Goal: Transaction & Acquisition: Purchase product/service

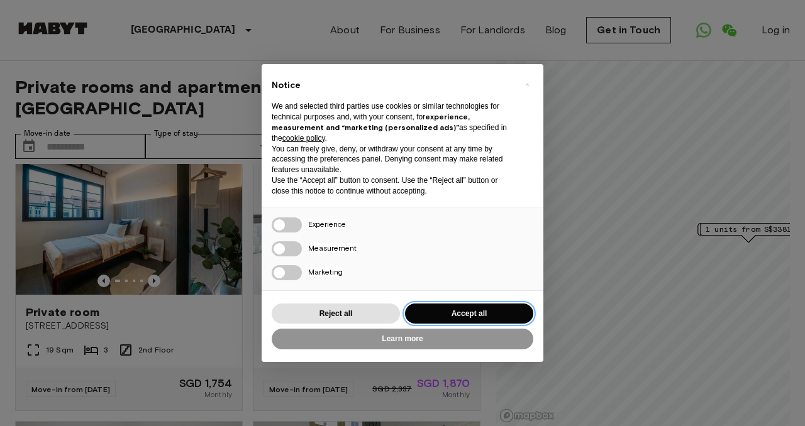
click at [473, 312] on button "Accept all" at bounding box center [469, 314] width 128 height 21
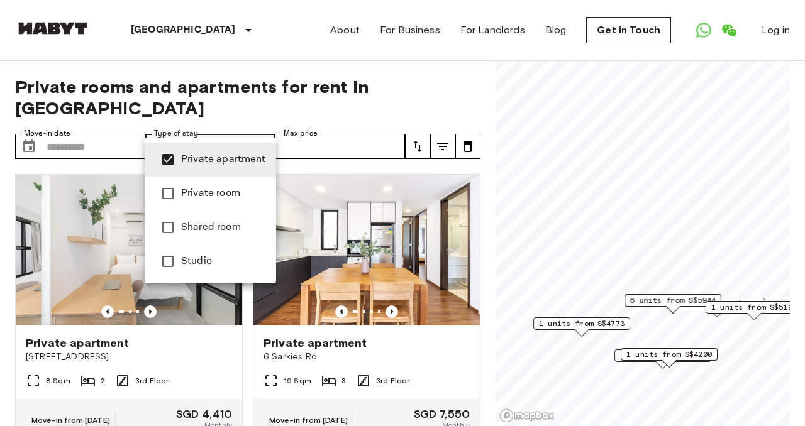
type input "**********"
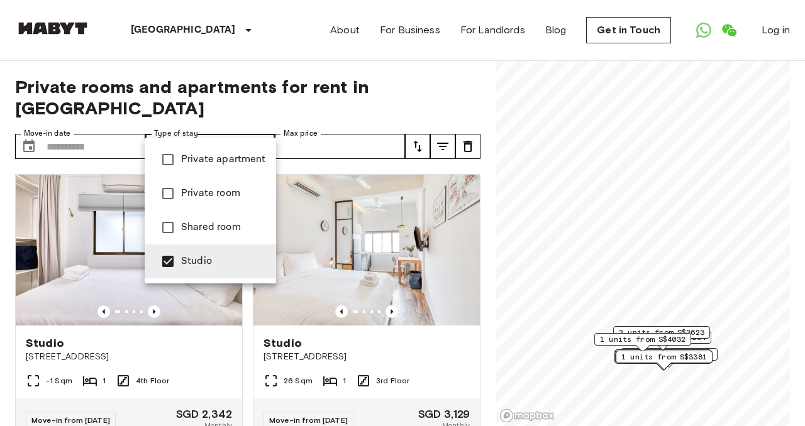
type input "**********"
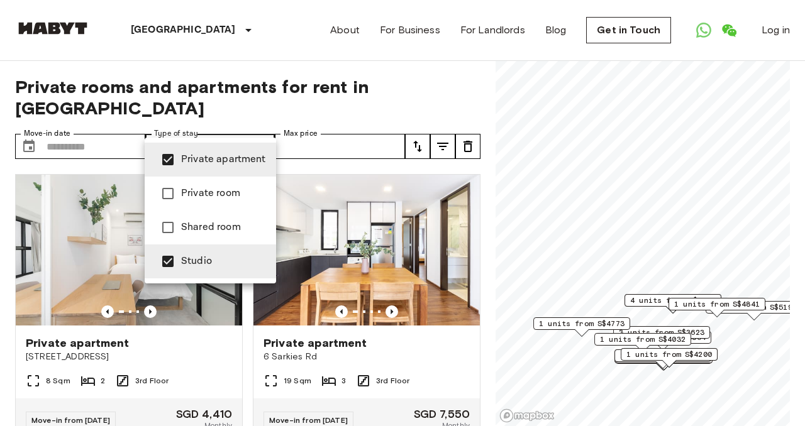
click at [376, 147] on div at bounding box center [402, 213] width 805 height 426
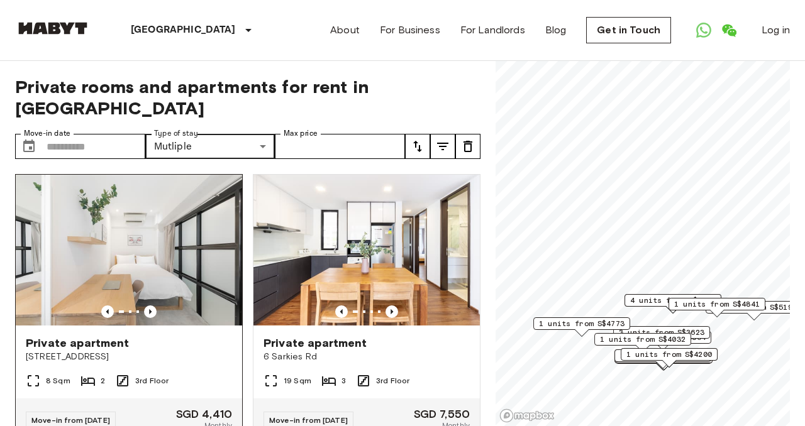
click at [152, 284] on img at bounding box center [129, 250] width 226 height 151
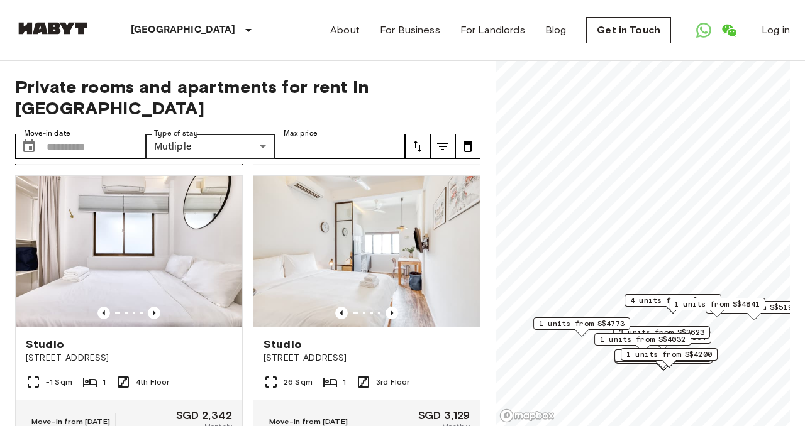
scroll to position [281, 0]
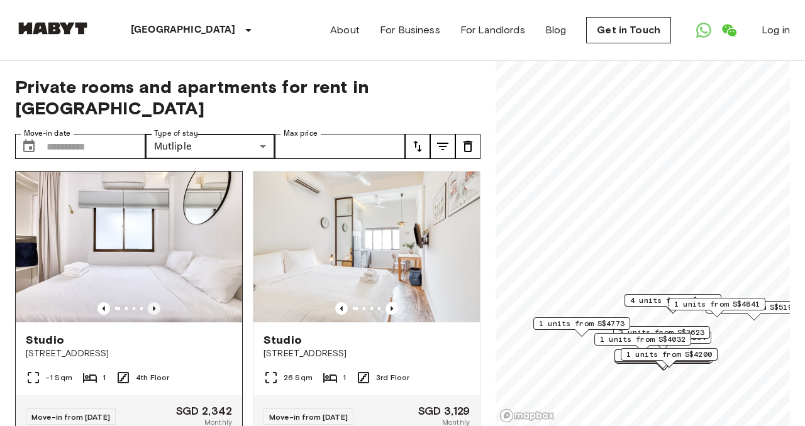
click at [153, 302] on icon "Previous image" at bounding box center [154, 308] width 13 height 13
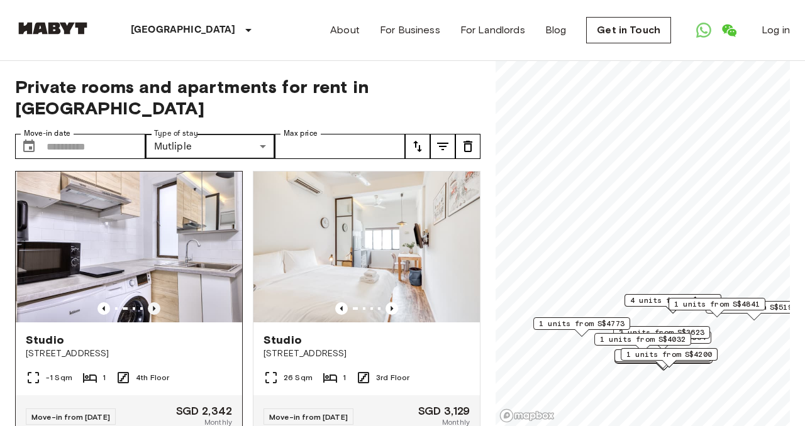
click at [153, 302] on icon "Previous image" at bounding box center [154, 308] width 13 height 13
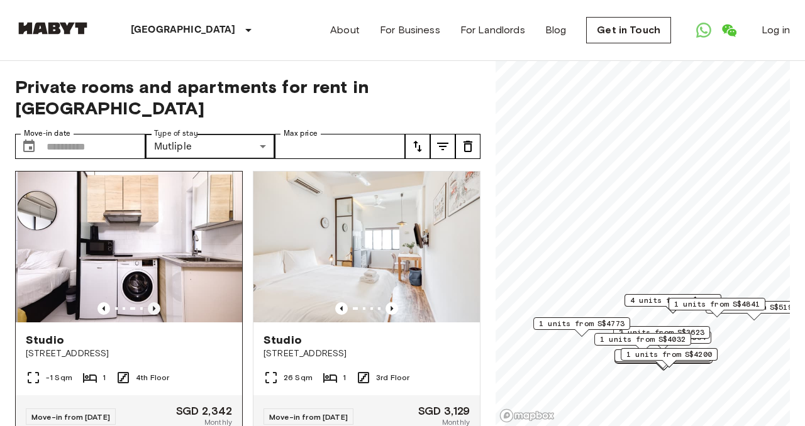
click at [153, 302] on icon "Previous image" at bounding box center [154, 308] width 13 height 13
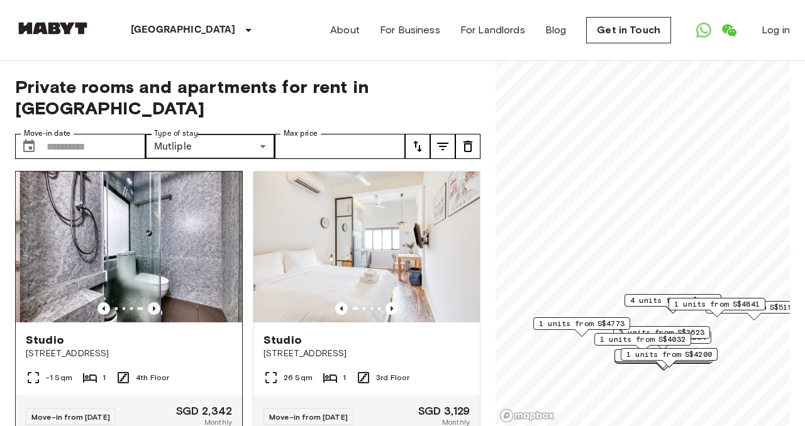
click at [153, 302] on icon "Previous image" at bounding box center [154, 308] width 13 height 13
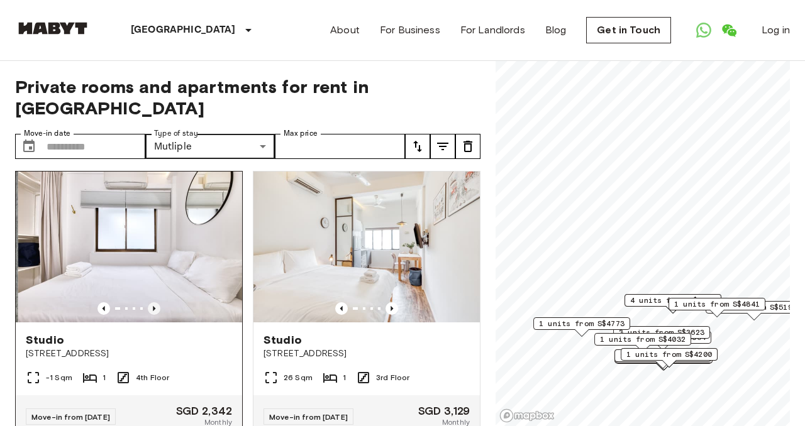
click at [153, 302] on icon "Previous image" at bounding box center [154, 308] width 13 height 13
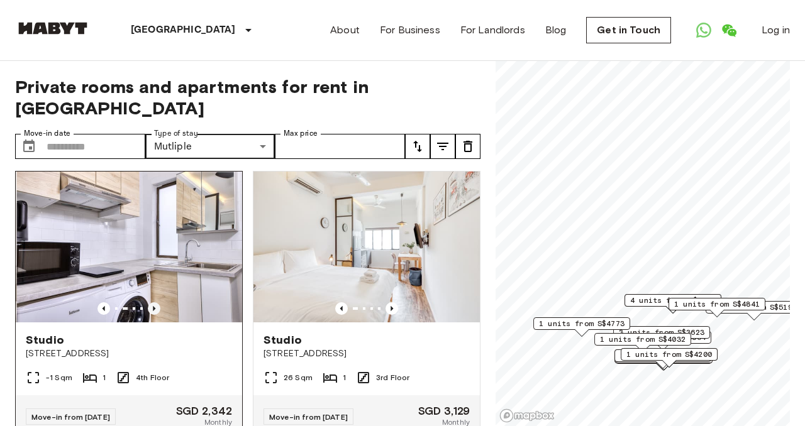
click at [153, 302] on icon "Previous image" at bounding box center [154, 308] width 13 height 13
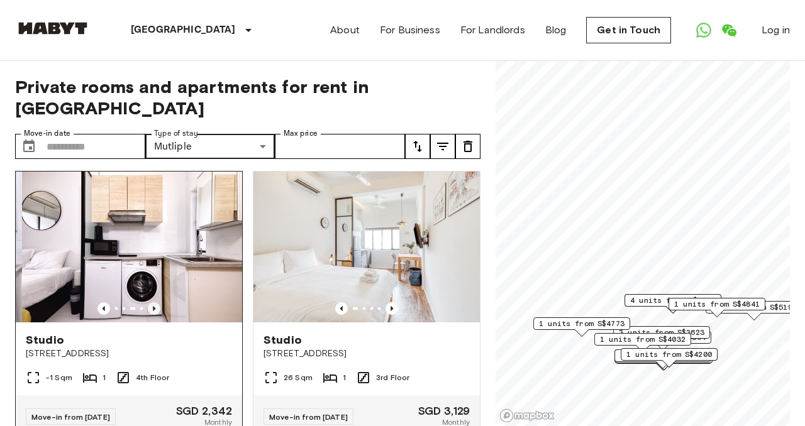
click at [153, 302] on icon "Previous image" at bounding box center [154, 308] width 13 height 13
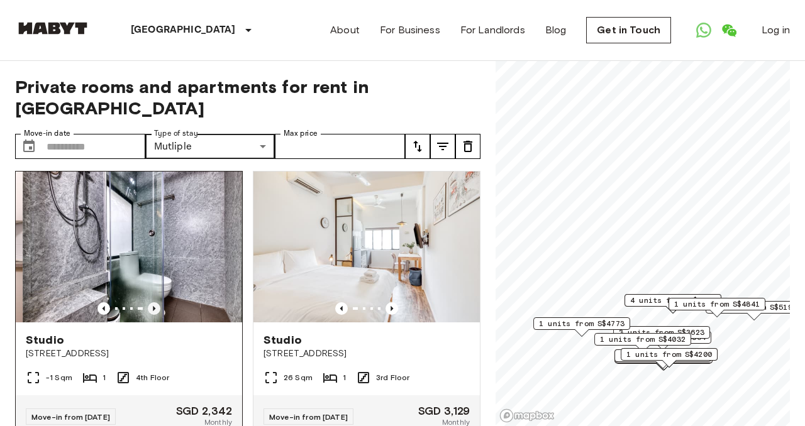
click at [153, 302] on icon "Previous image" at bounding box center [154, 308] width 13 height 13
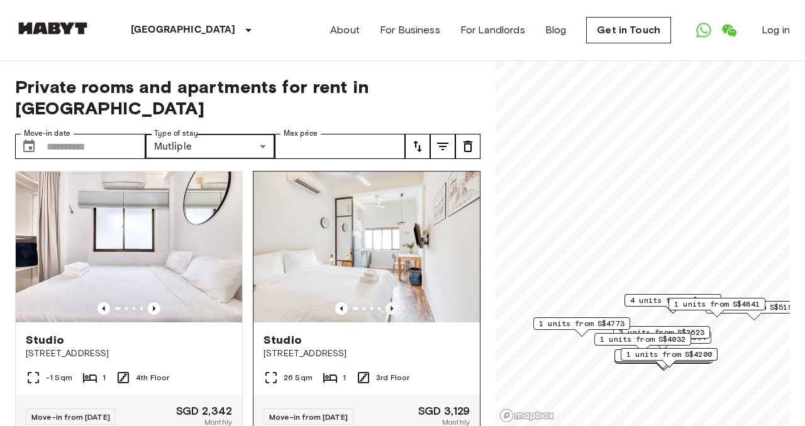
click at [390, 302] on icon "Previous image" at bounding box center [391, 308] width 13 height 13
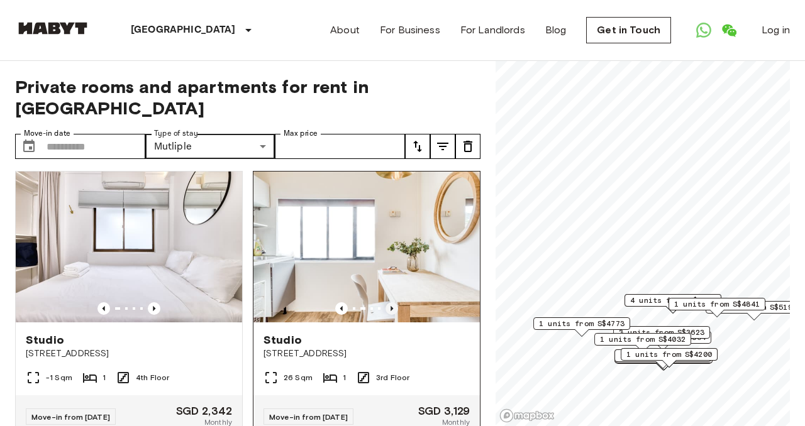
click at [390, 302] on icon "Previous image" at bounding box center [391, 308] width 13 height 13
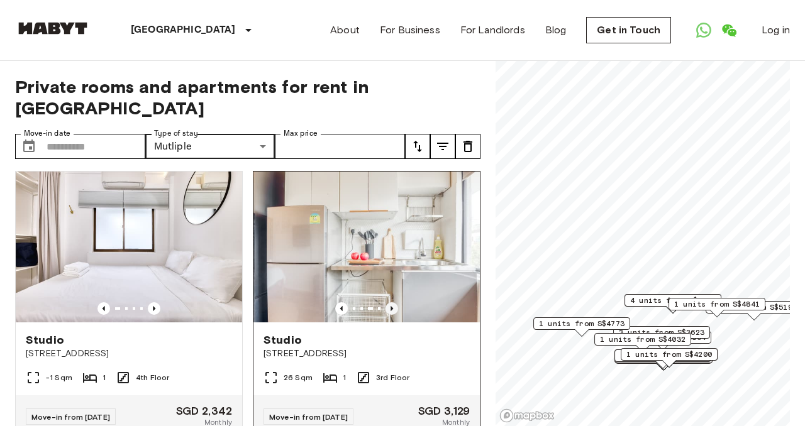
click at [390, 302] on icon "Previous image" at bounding box center [391, 308] width 13 height 13
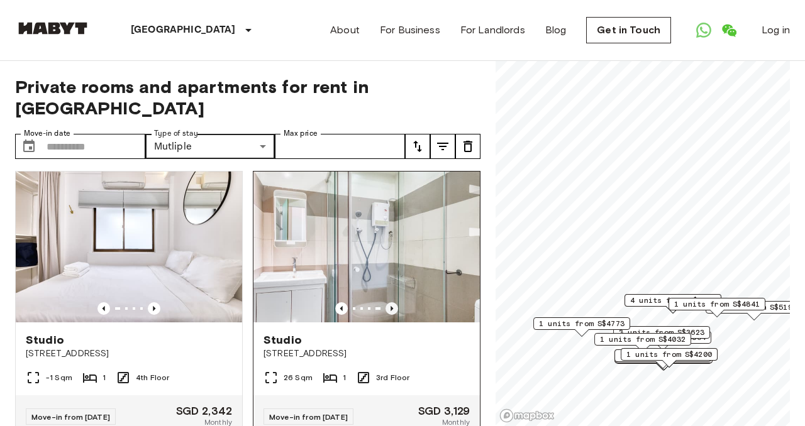
click at [390, 302] on icon "Previous image" at bounding box center [391, 308] width 13 height 13
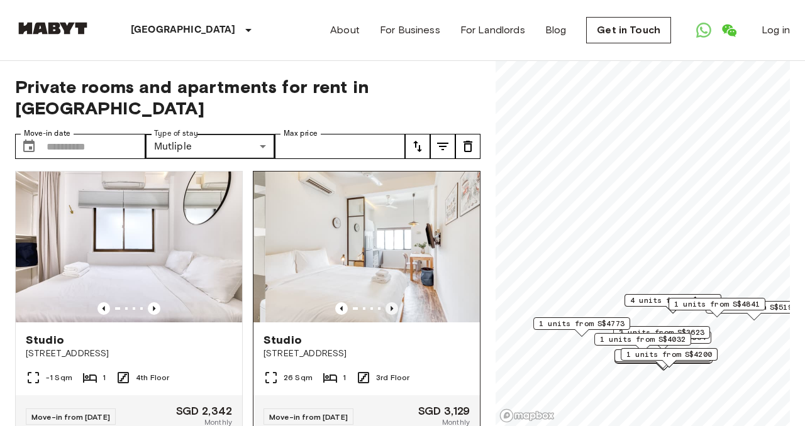
click at [390, 302] on icon "Previous image" at bounding box center [391, 308] width 13 height 13
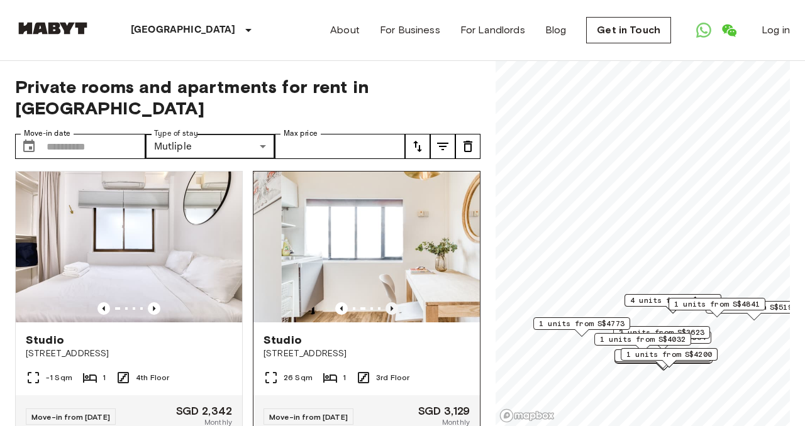
click at [390, 302] on icon "Previous image" at bounding box center [391, 308] width 13 height 13
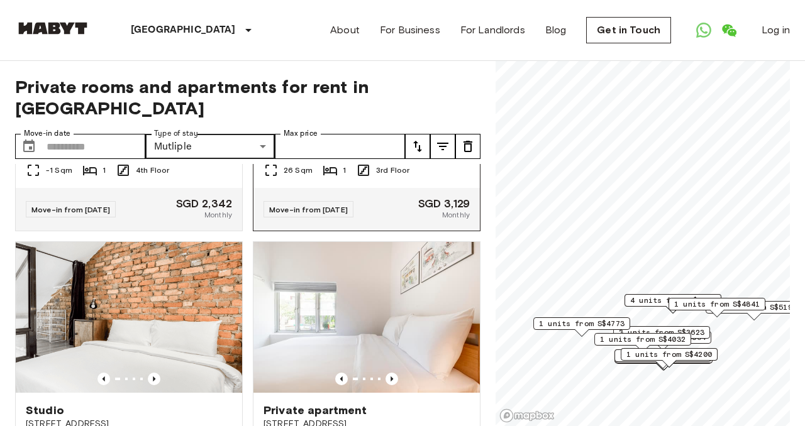
scroll to position [531, 0]
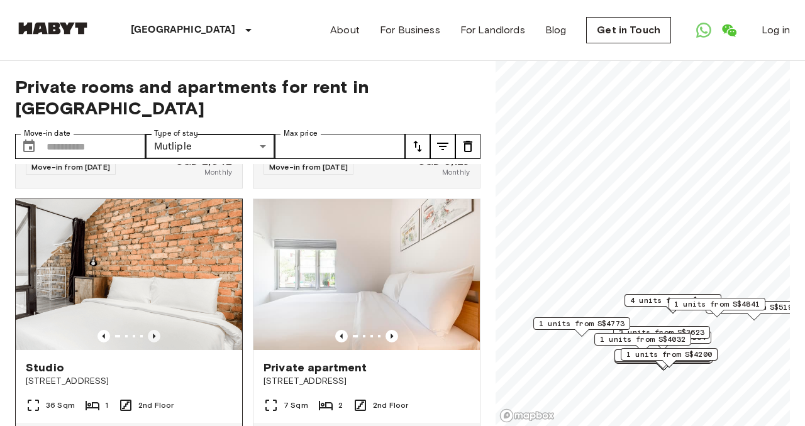
click at [155, 330] on icon "Previous image" at bounding box center [154, 336] width 13 height 13
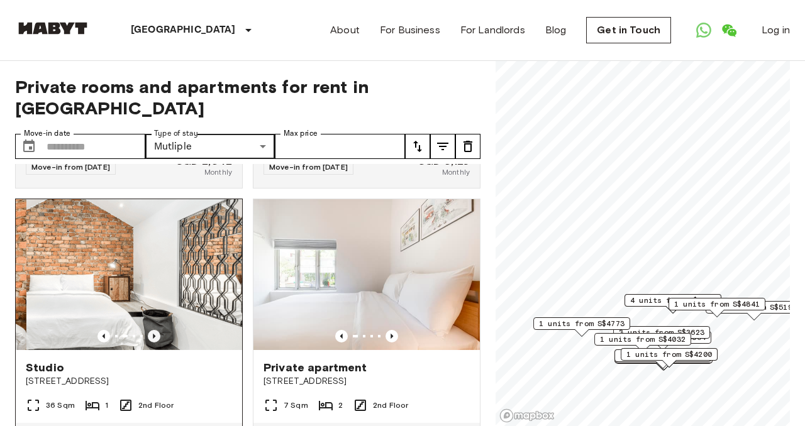
click at [155, 330] on icon "Previous image" at bounding box center [154, 336] width 13 height 13
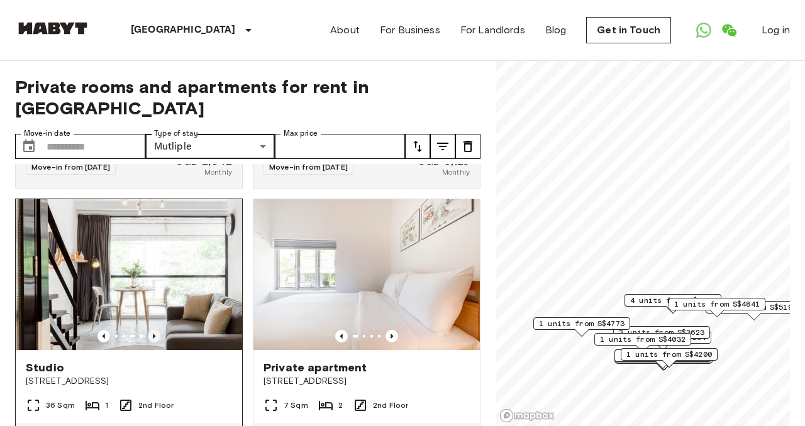
click at [155, 330] on icon "Previous image" at bounding box center [154, 336] width 13 height 13
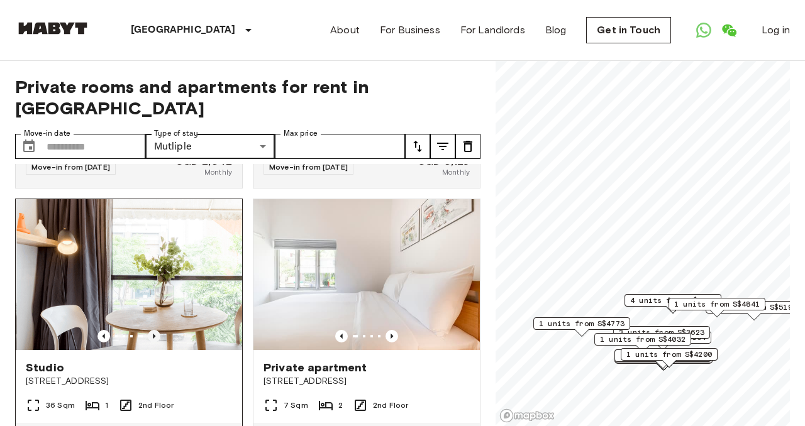
click at [155, 330] on icon "Previous image" at bounding box center [154, 336] width 13 height 13
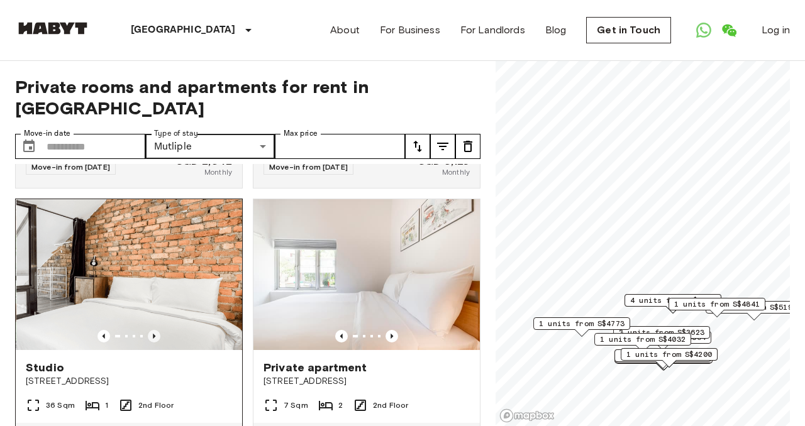
click at [155, 330] on icon "Previous image" at bounding box center [154, 336] width 13 height 13
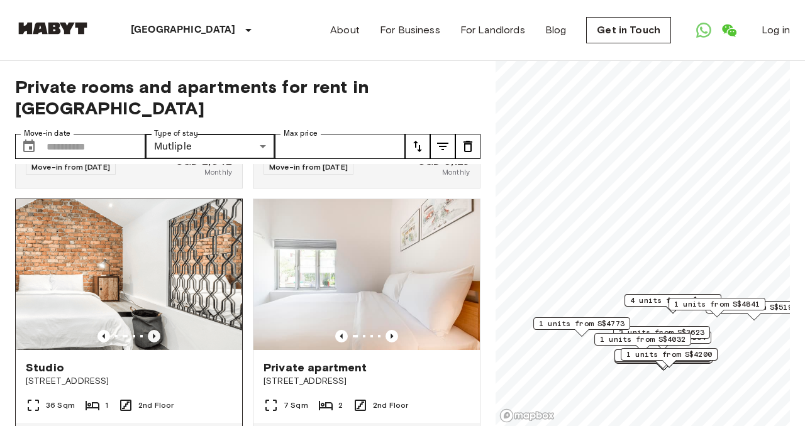
click at [155, 330] on icon "Previous image" at bounding box center [154, 336] width 13 height 13
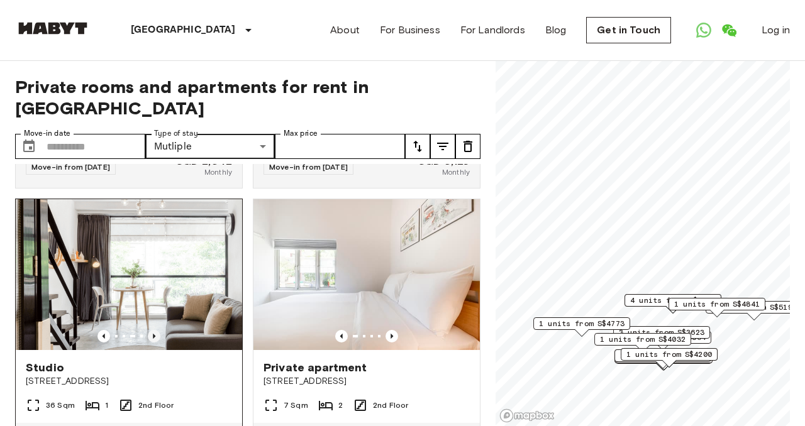
click at [155, 330] on icon "Previous image" at bounding box center [154, 336] width 13 height 13
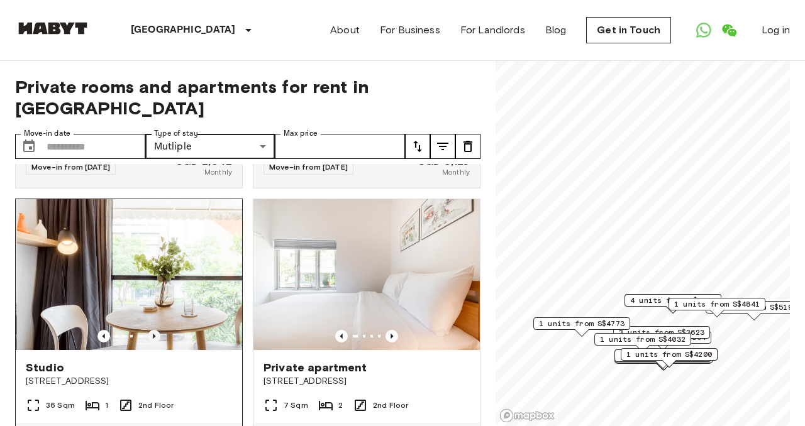
click at [155, 330] on icon "Previous image" at bounding box center [154, 336] width 13 height 13
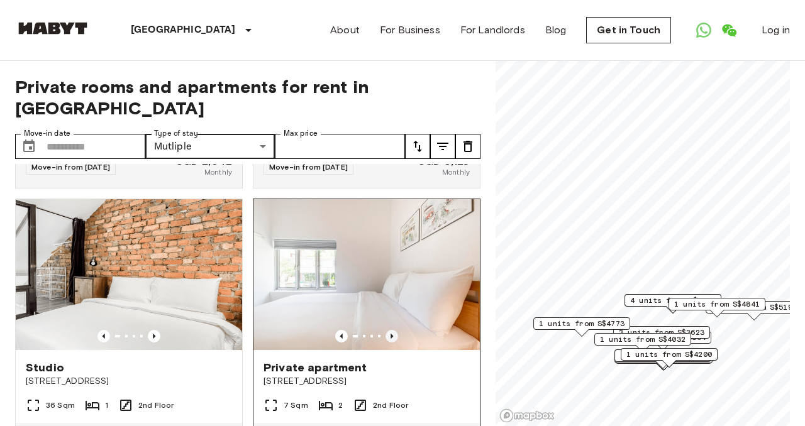
click at [392, 330] on icon "Previous image" at bounding box center [391, 336] width 13 height 13
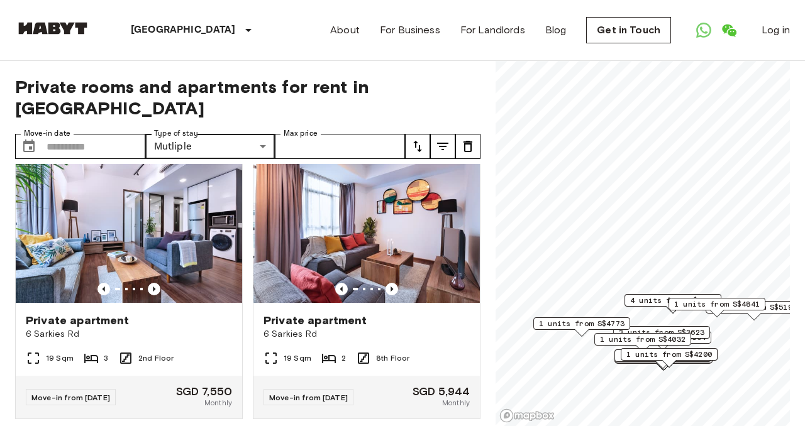
scroll to position [848, 0]
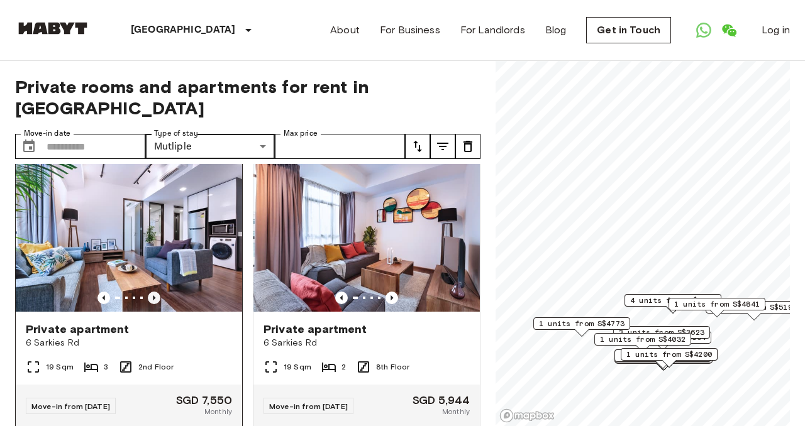
click at [151, 292] on icon "Previous image" at bounding box center [154, 298] width 13 height 13
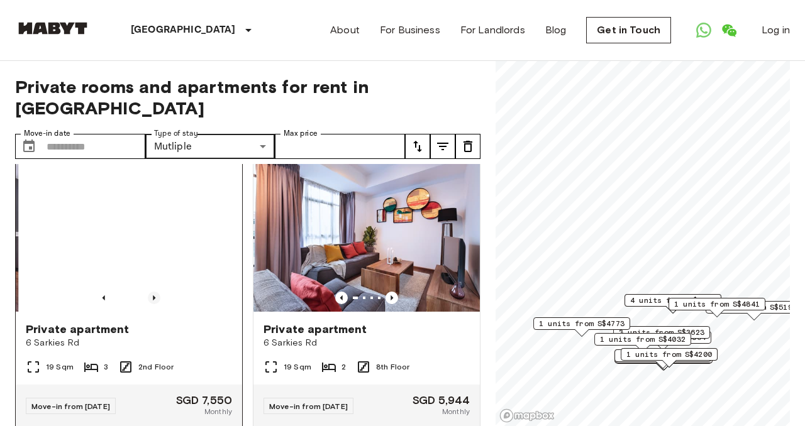
click at [151, 292] on icon "Previous image" at bounding box center [154, 298] width 13 height 13
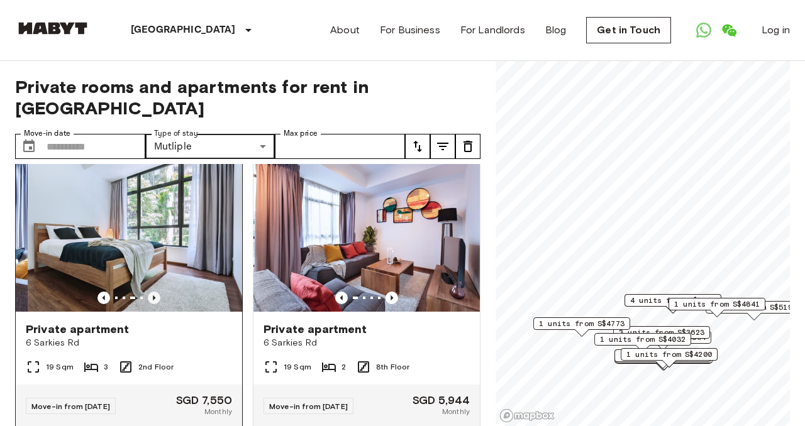
click at [151, 292] on icon "Previous image" at bounding box center [154, 298] width 13 height 13
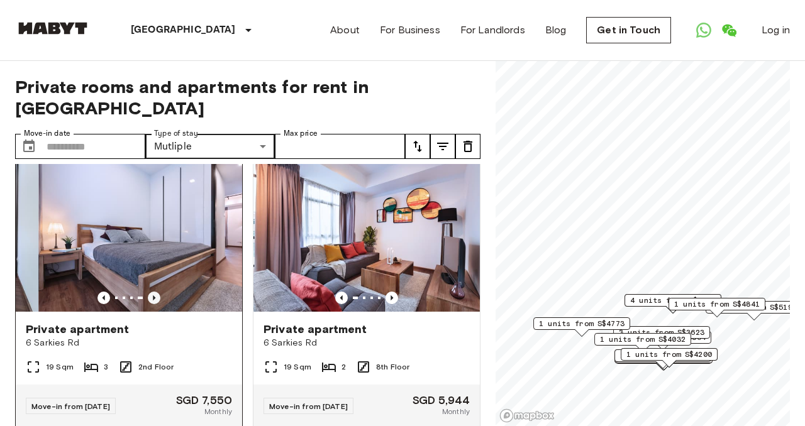
click at [151, 292] on icon "Previous image" at bounding box center [154, 298] width 13 height 13
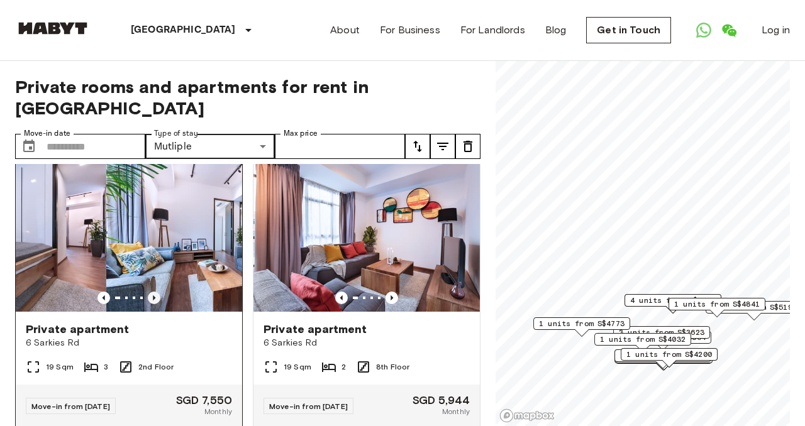
click at [151, 292] on icon "Previous image" at bounding box center [154, 298] width 13 height 13
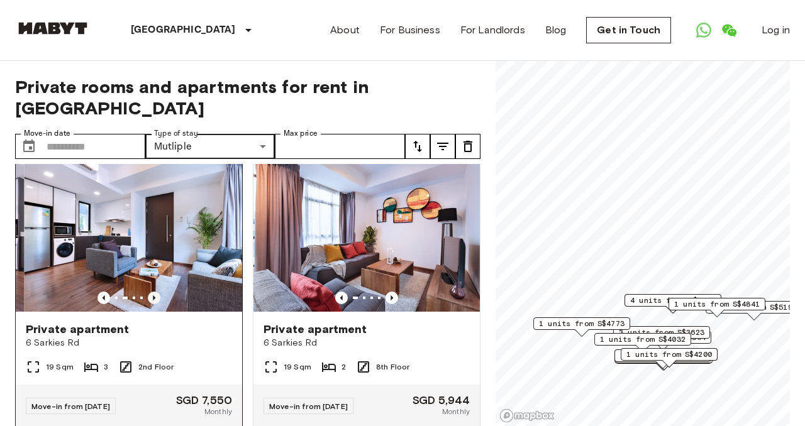
click at [151, 292] on icon "Previous image" at bounding box center [154, 298] width 13 height 13
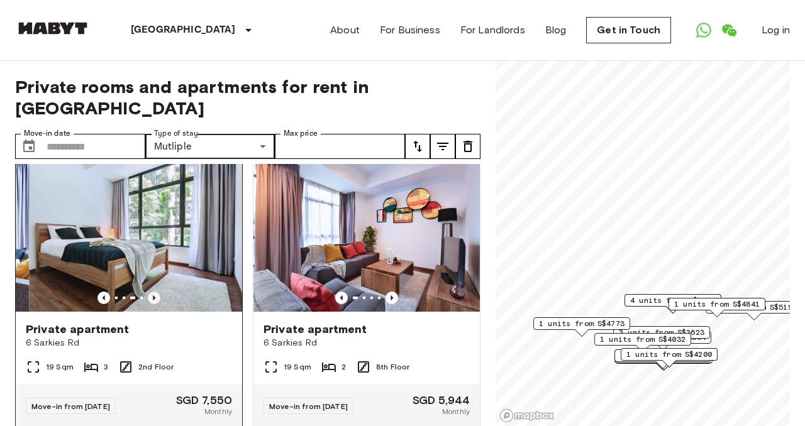
click at [151, 292] on icon "Previous image" at bounding box center [154, 298] width 13 height 13
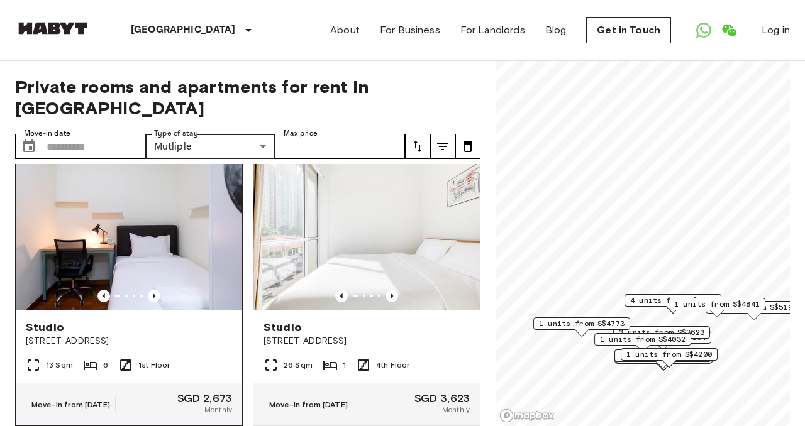
scroll to position [1126, 0]
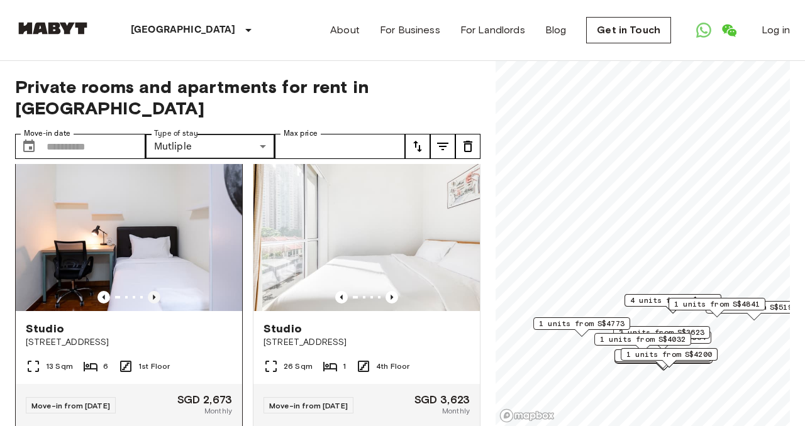
click at [152, 291] on icon "Previous image" at bounding box center [154, 297] width 13 height 13
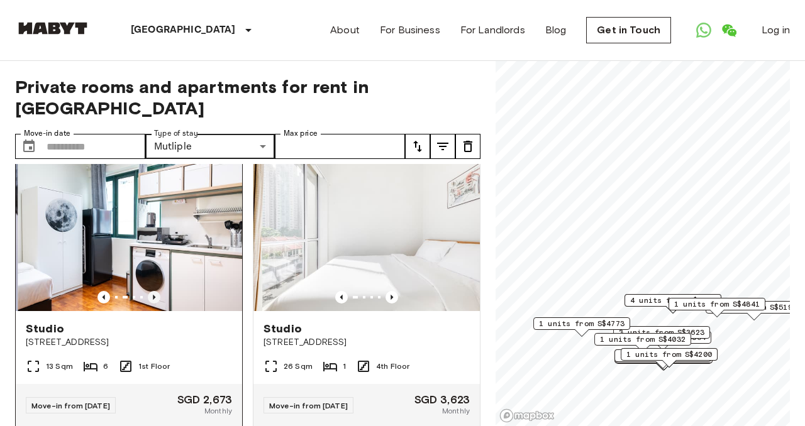
click at [152, 291] on icon "Previous image" at bounding box center [154, 297] width 13 height 13
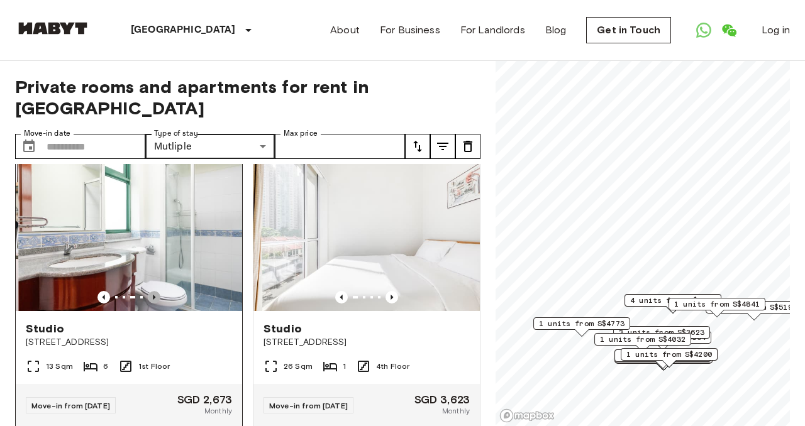
click at [152, 291] on icon "Previous image" at bounding box center [154, 297] width 13 height 13
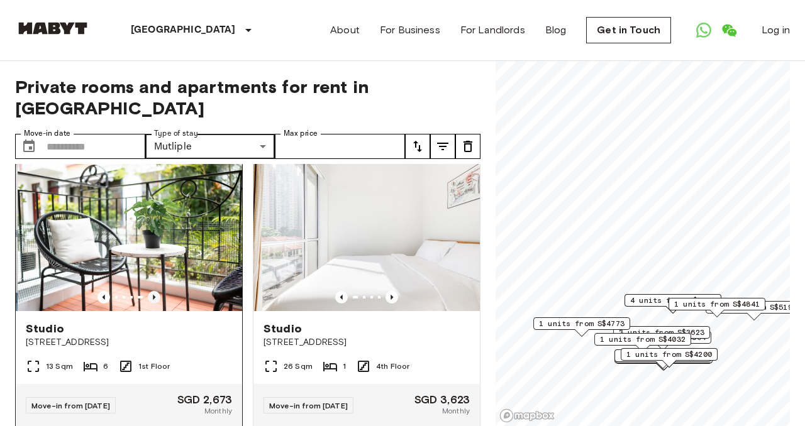
click at [152, 291] on icon "Previous image" at bounding box center [154, 297] width 13 height 13
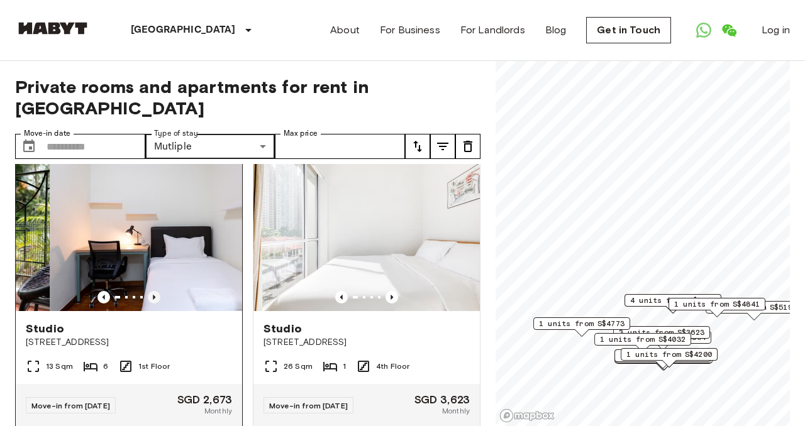
click at [152, 291] on icon "Previous image" at bounding box center [154, 297] width 13 height 13
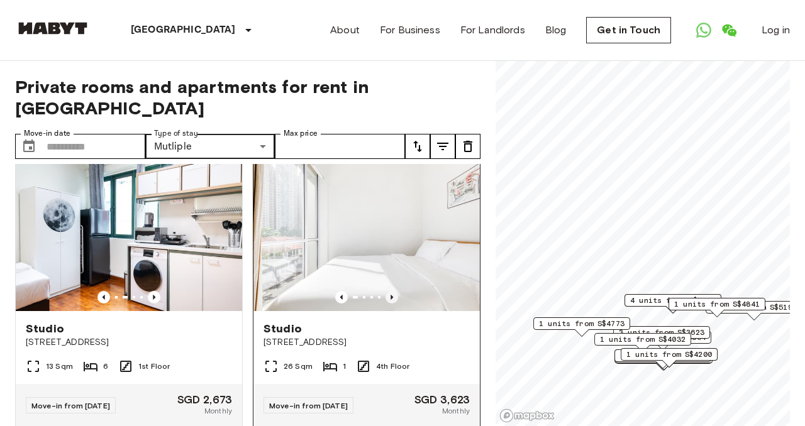
click at [392, 291] on icon "Previous image" at bounding box center [391, 297] width 13 height 13
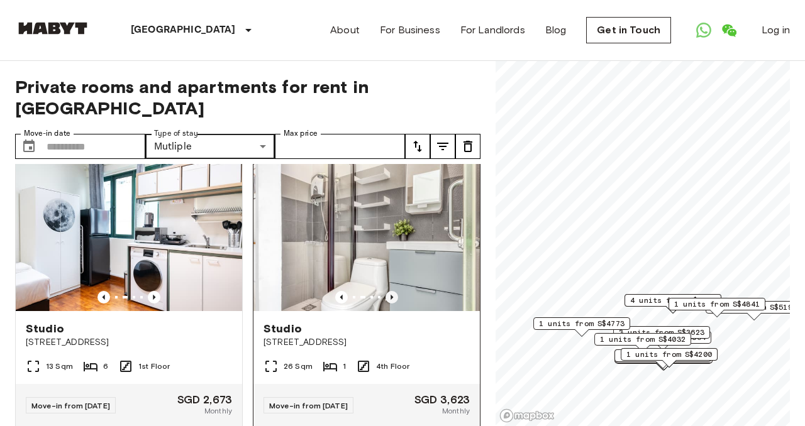
click at [392, 291] on icon "Previous image" at bounding box center [391, 297] width 13 height 13
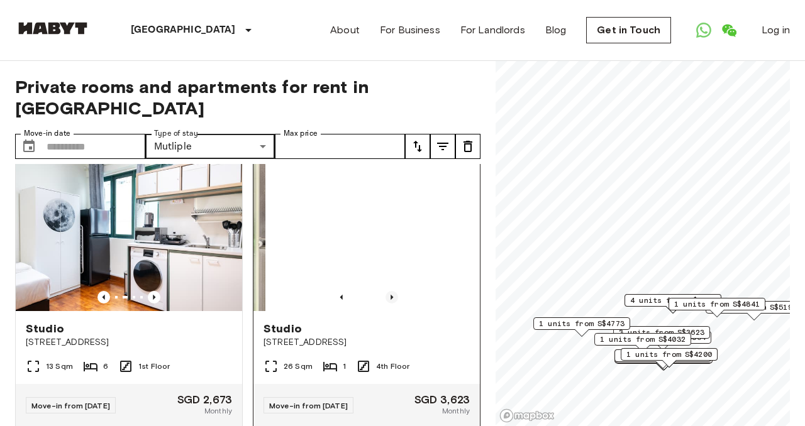
click at [392, 291] on icon "Previous image" at bounding box center [391, 297] width 13 height 13
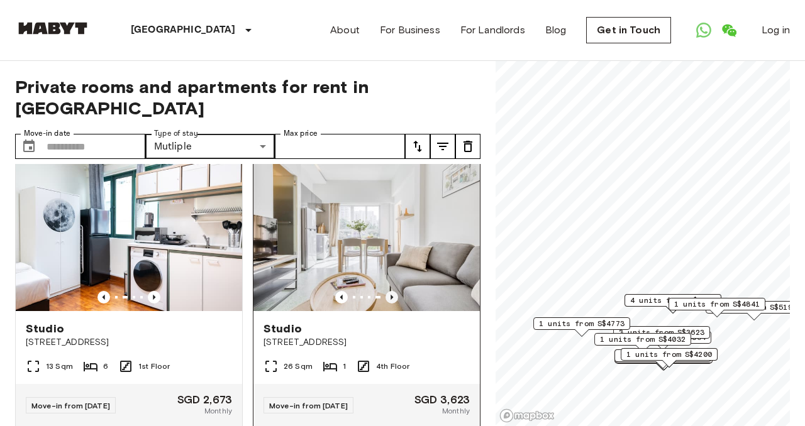
click at [392, 291] on icon "Previous image" at bounding box center [391, 297] width 13 height 13
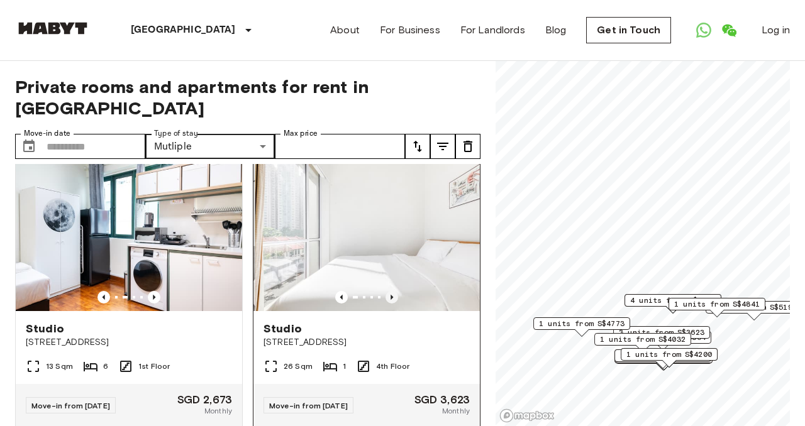
click at [392, 291] on icon "Previous image" at bounding box center [391, 297] width 13 height 13
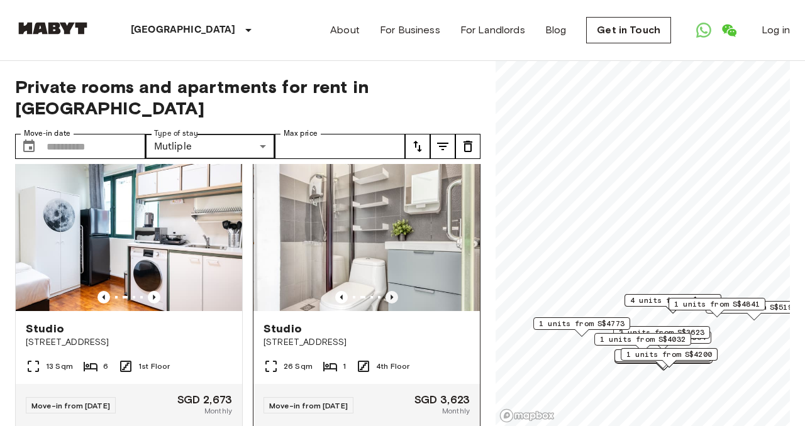
click at [392, 291] on icon "Previous image" at bounding box center [391, 297] width 13 height 13
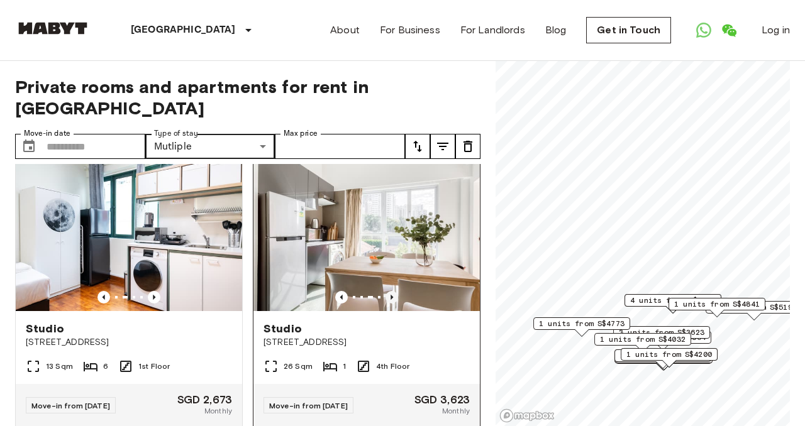
click at [392, 291] on icon "Previous image" at bounding box center [391, 297] width 13 height 13
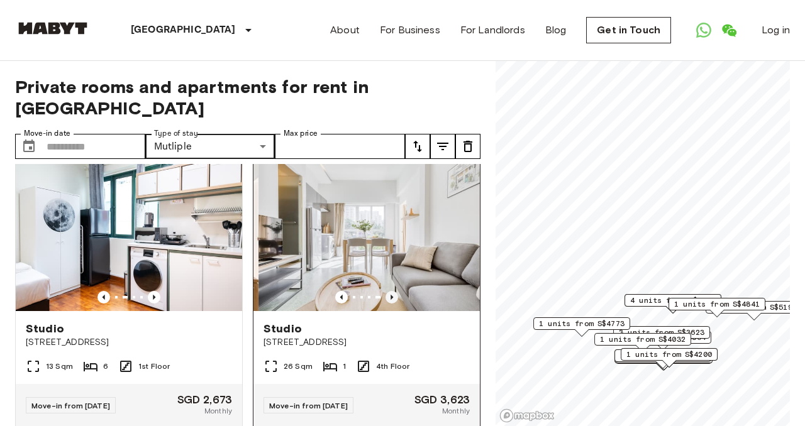
click at [392, 291] on icon "Previous image" at bounding box center [391, 297] width 13 height 13
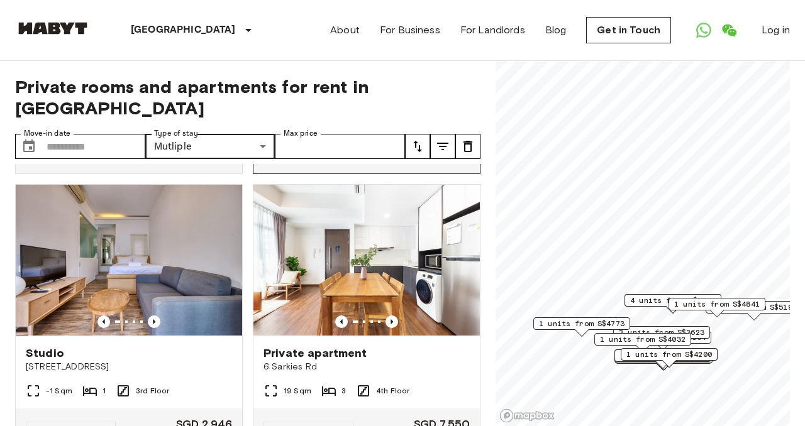
scroll to position [1381, 0]
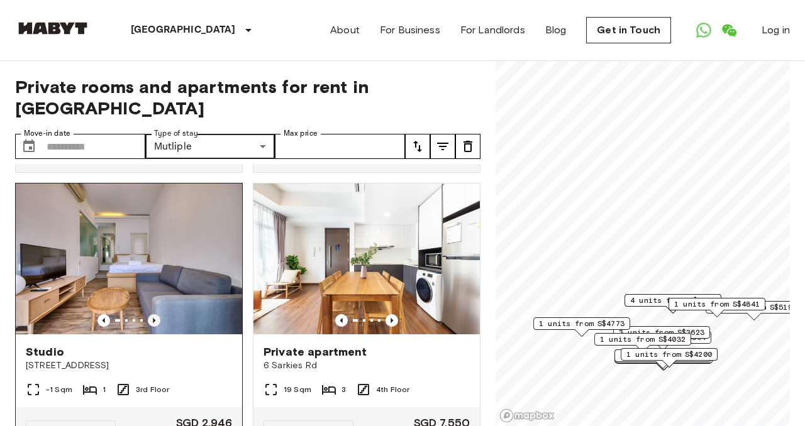
click at [156, 314] on icon "Previous image" at bounding box center [154, 320] width 13 height 13
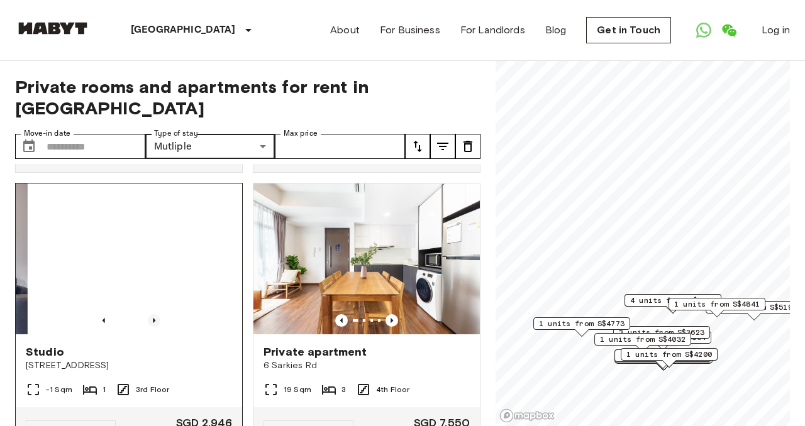
click at [156, 314] on icon "Previous image" at bounding box center [154, 320] width 13 height 13
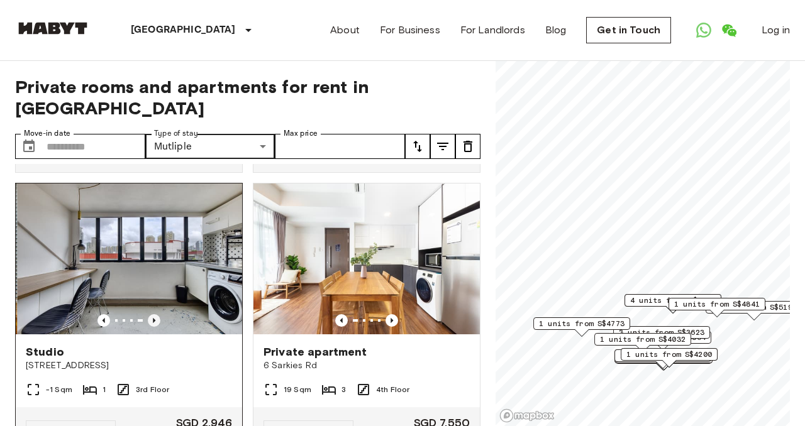
click at [156, 314] on icon "Previous image" at bounding box center [154, 320] width 13 height 13
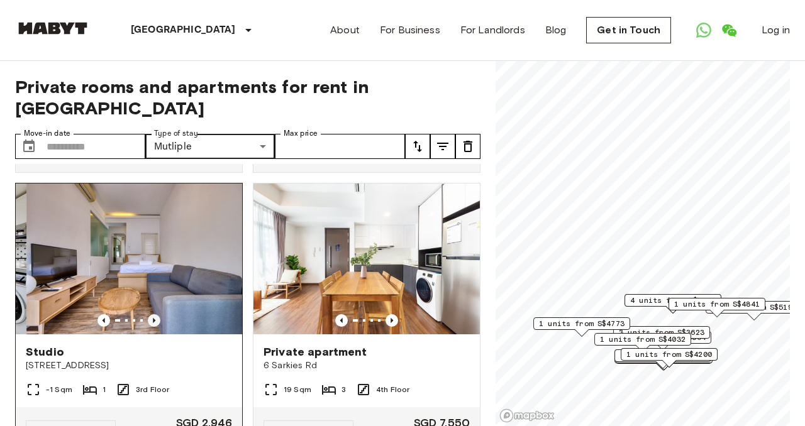
click at [156, 314] on icon "Previous image" at bounding box center [154, 320] width 13 height 13
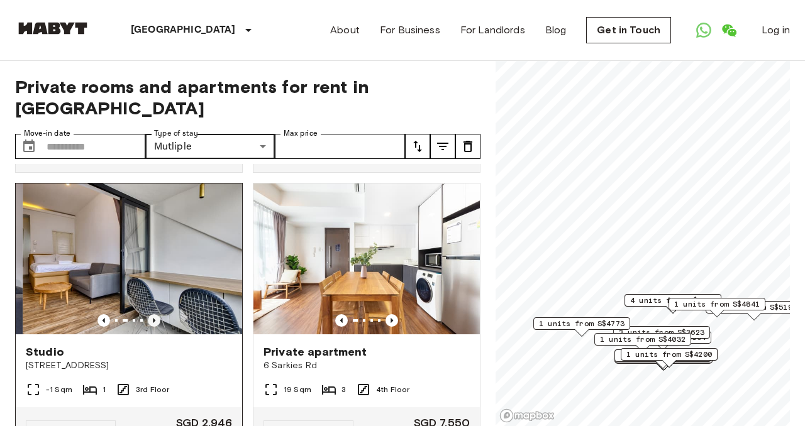
click at [156, 314] on icon "Previous image" at bounding box center [154, 320] width 13 height 13
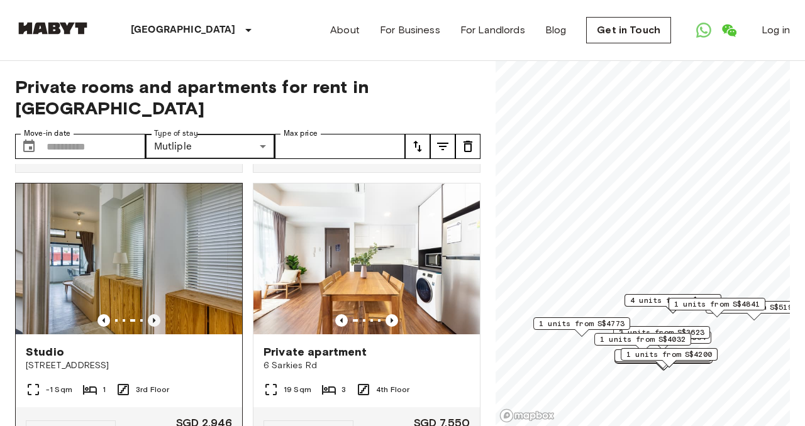
click at [156, 314] on icon "Previous image" at bounding box center [154, 320] width 13 height 13
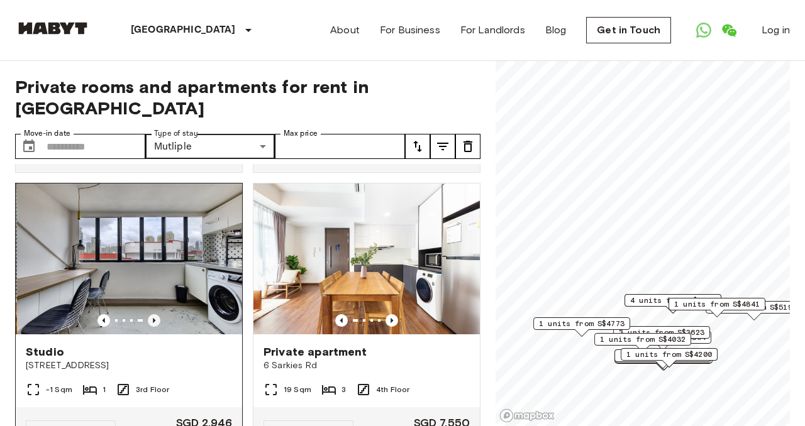
click at [156, 314] on icon "Previous image" at bounding box center [154, 320] width 13 height 13
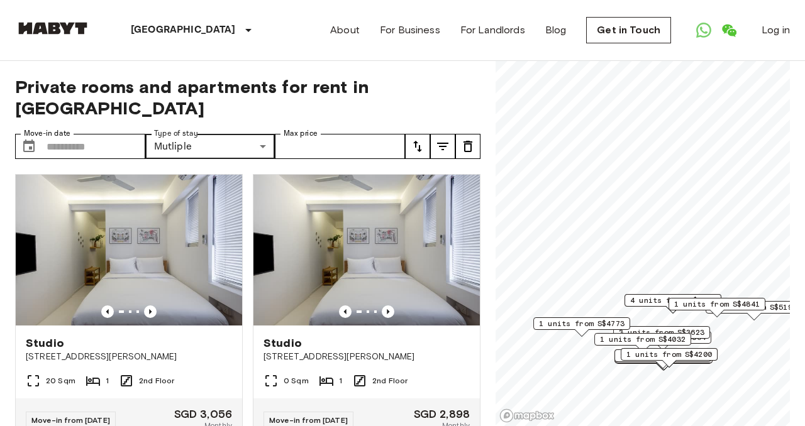
scroll to position [1669, 0]
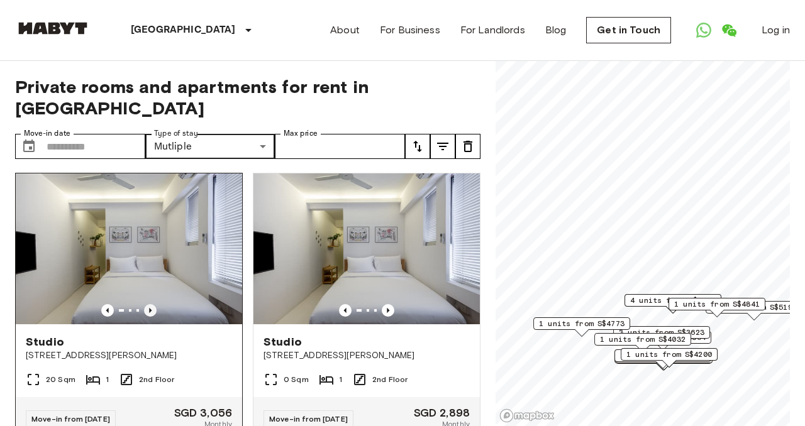
click at [148, 304] on icon "Previous image" at bounding box center [150, 310] width 13 height 13
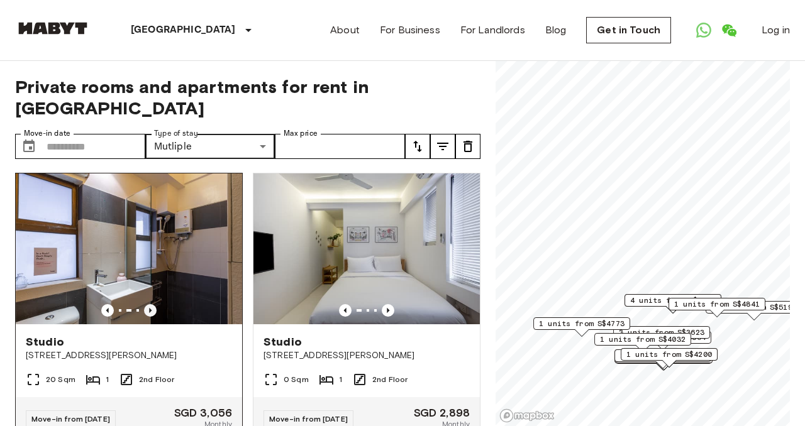
click at [148, 304] on icon "Previous image" at bounding box center [150, 310] width 13 height 13
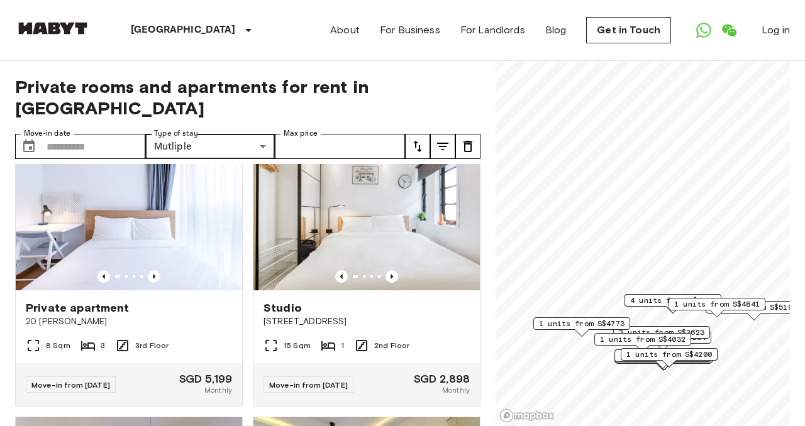
scroll to position [2255, 0]
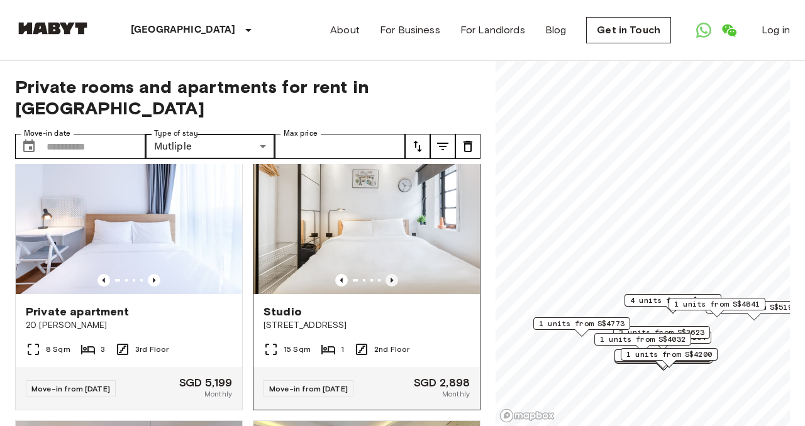
click at [390, 274] on icon "Previous image" at bounding box center [391, 280] width 13 height 13
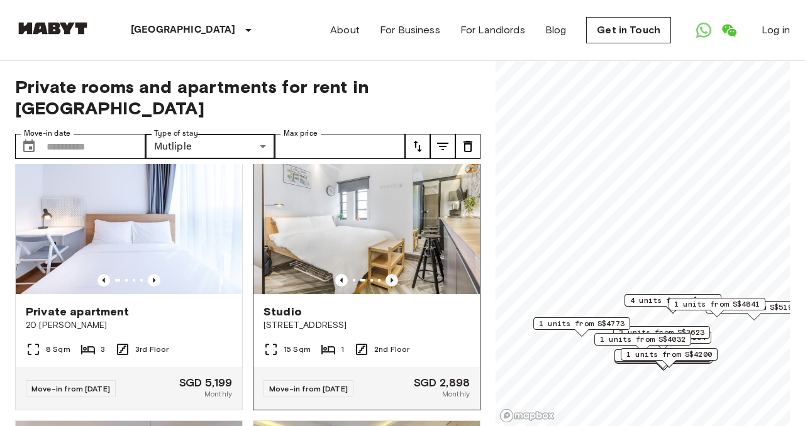
click at [390, 274] on icon "Previous image" at bounding box center [391, 280] width 13 height 13
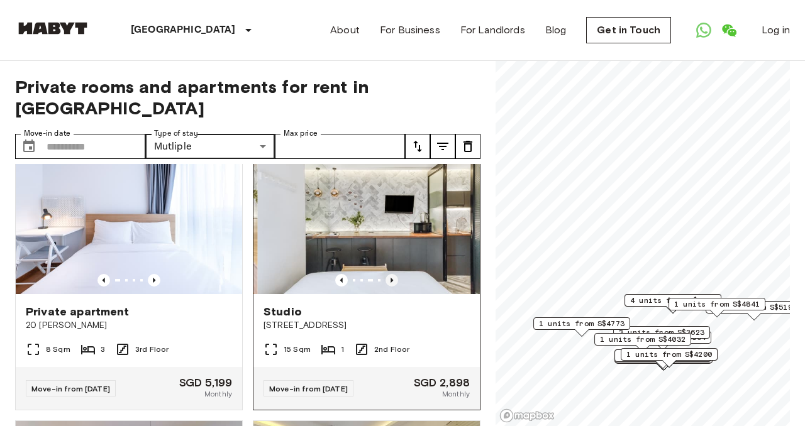
click at [390, 274] on icon "Previous image" at bounding box center [391, 280] width 13 height 13
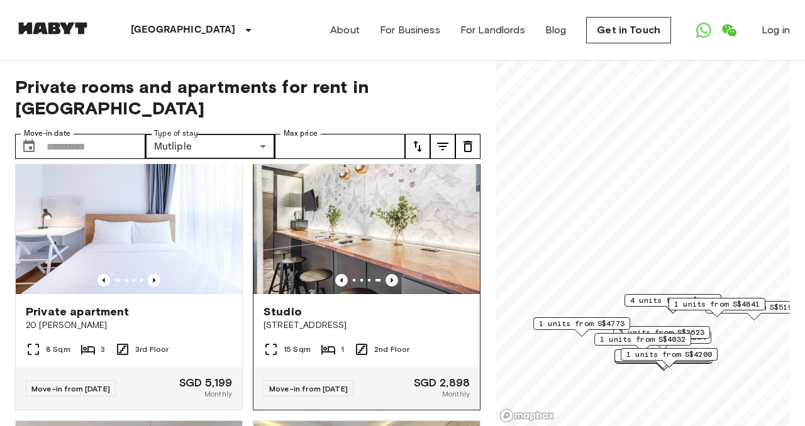
click at [390, 274] on icon "Previous image" at bounding box center [391, 280] width 13 height 13
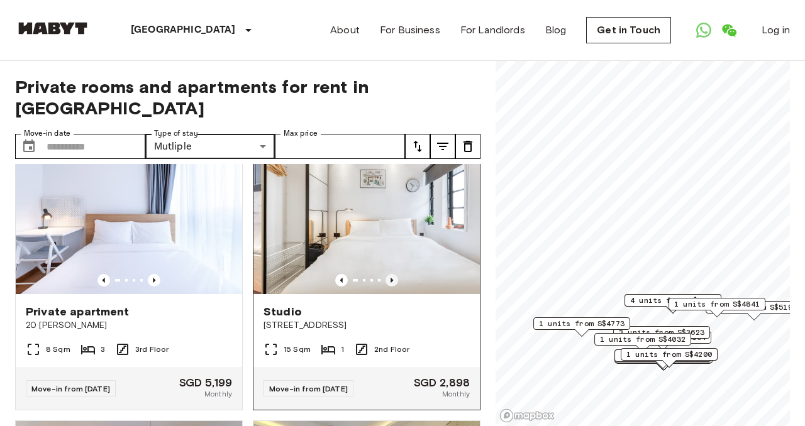
click at [390, 274] on icon "Previous image" at bounding box center [391, 280] width 13 height 13
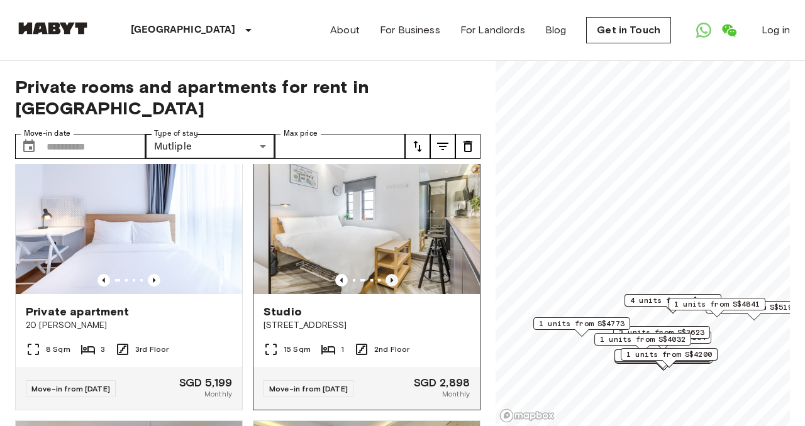
click at [390, 274] on icon "Previous image" at bounding box center [391, 280] width 13 height 13
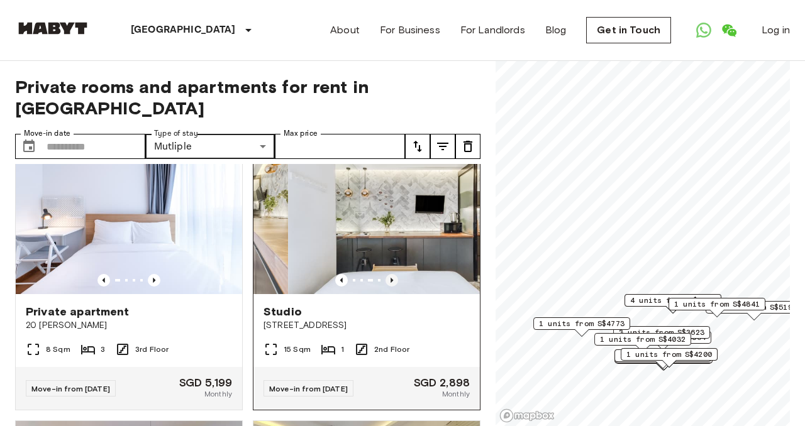
click at [390, 274] on icon "Previous image" at bounding box center [391, 280] width 13 height 13
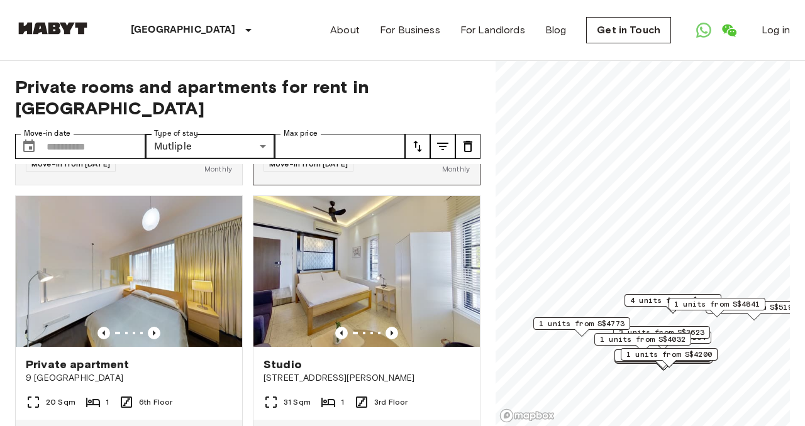
scroll to position [2499, 0]
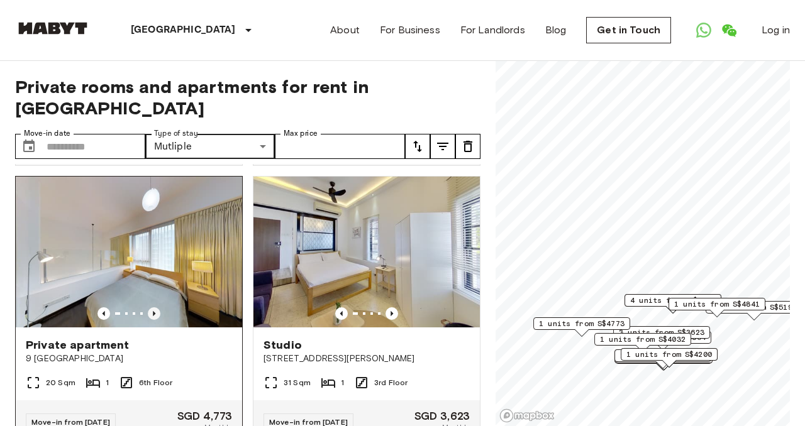
click at [153, 311] on icon "Previous image" at bounding box center [154, 313] width 3 height 5
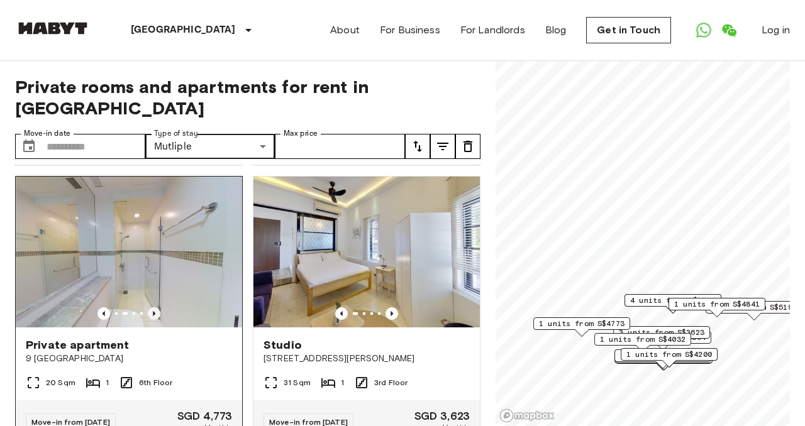
click at [153, 311] on icon "Previous image" at bounding box center [154, 313] width 3 height 5
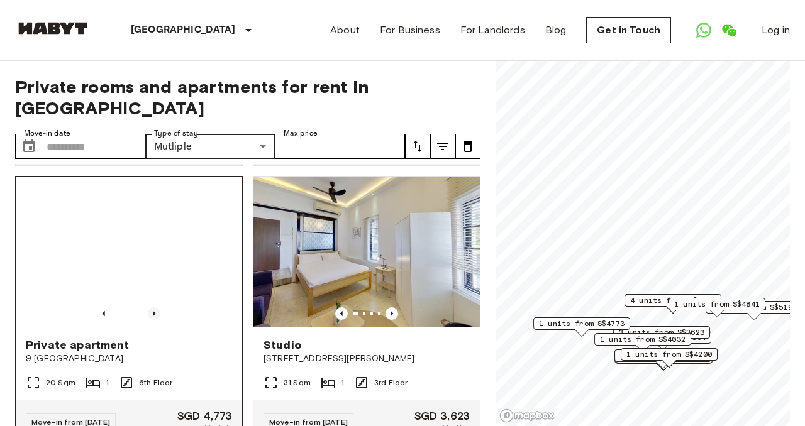
click at [153, 311] on icon "Previous image" at bounding box center [154, 313] width 3 height 5
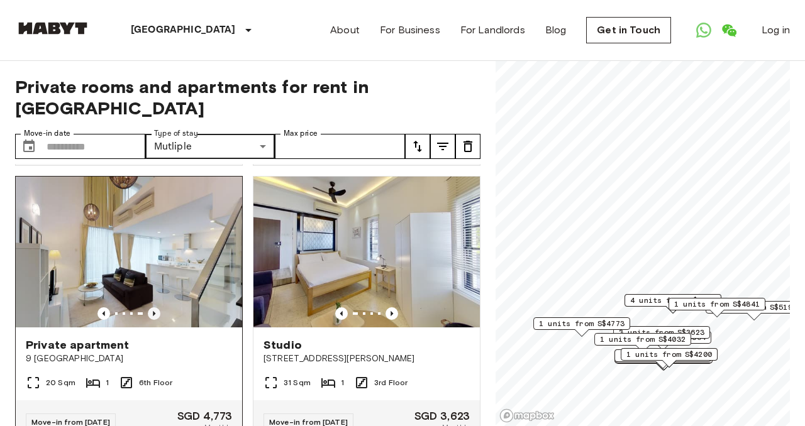
click at [153, 311] on icon "Previous image" at bounding box center [154, 313] width 3 height 5
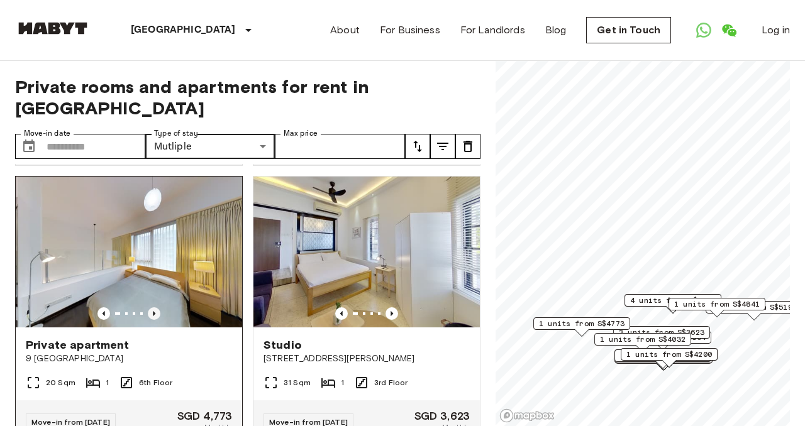
click at [153, 311] on icon "Previous image" at bounding box center [154, 313] width 3 height 5
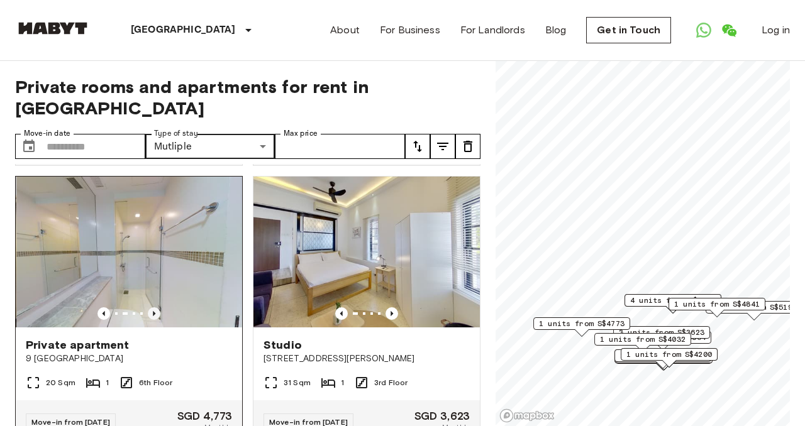
click at [153, 311] on icon "Previous image" at bounding box center [154, 313] width 3 height 5
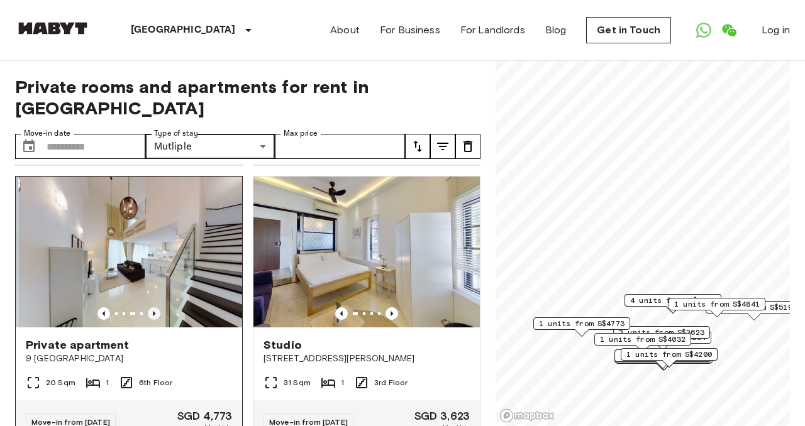
click at [153, 311] on icon "Previous image" at bounding box center [154, 313] width 3 height 5
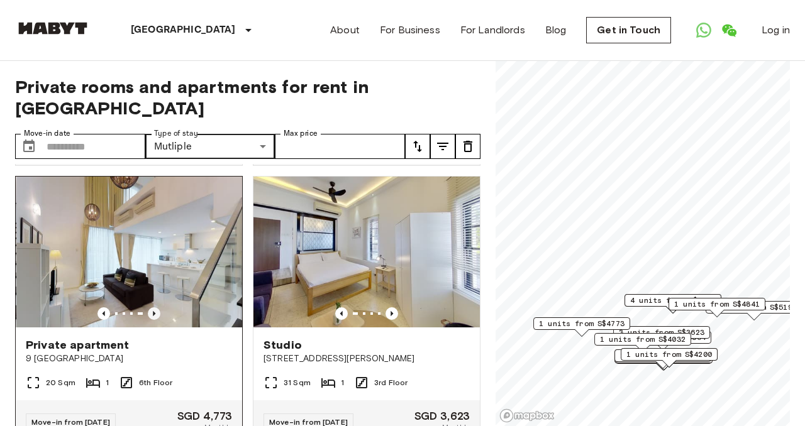
click at [153, 311] on icon "Previous image" at bounding box center [154, 313] width 3 height 5
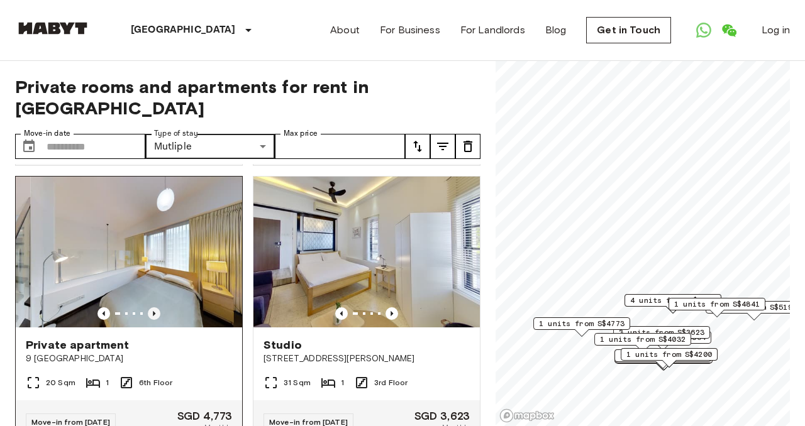
click at [153, 311] on icon "Previous image" at bounding box center [154, 313] width 3 height 5
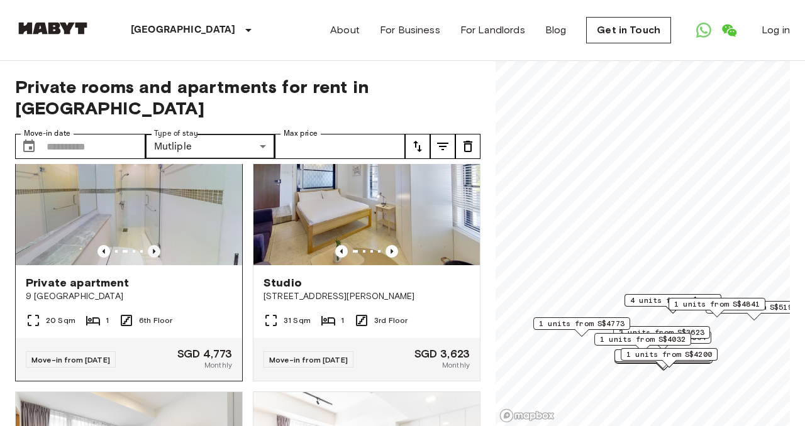
scroll to position [2281, 0]
